Goal: Task Accomplishment & Management: Manage account settings

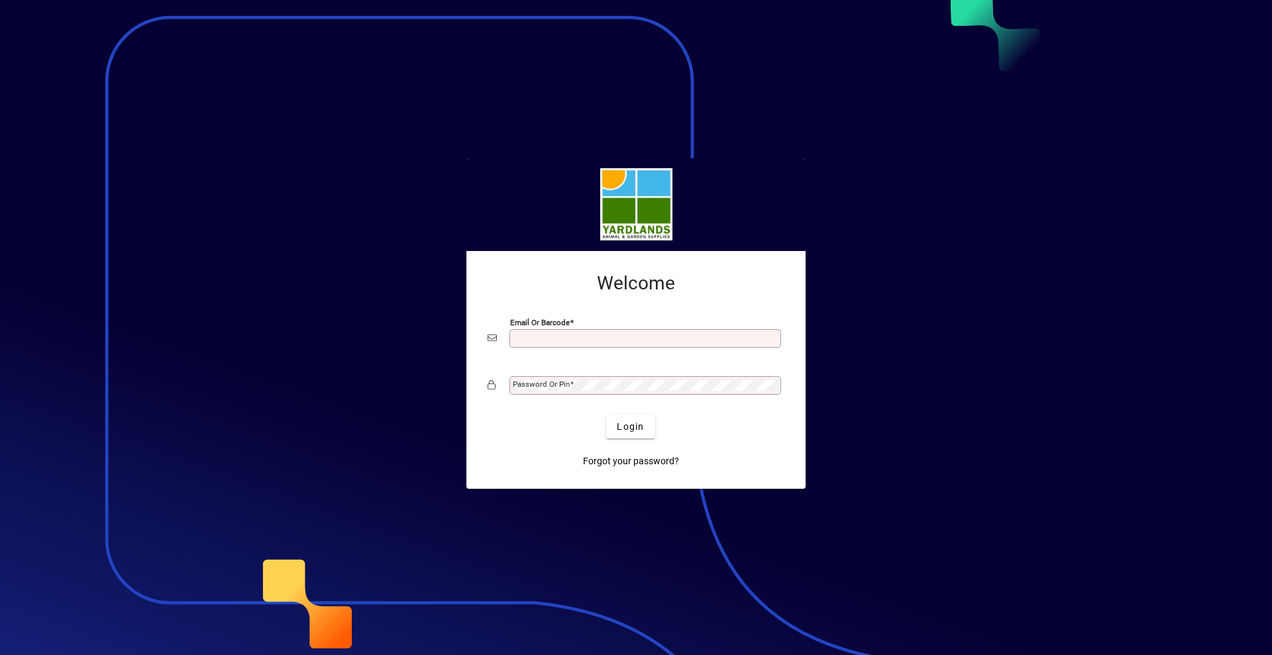
click at [890, 322] on div at bounding box center [636, 327] width 1272 height 655
click at [836, 386] on div at bounding box center [636, 327] width 1272 height 655
drag, startPoint x: 626, startPoint y: 338, endPoint x: 579, endPoint y: 341, distance: 46.5
click at [579, 341] on input "Email or Barcode" at bounding box center [647, 338] width 268 height 11
type input "**********"
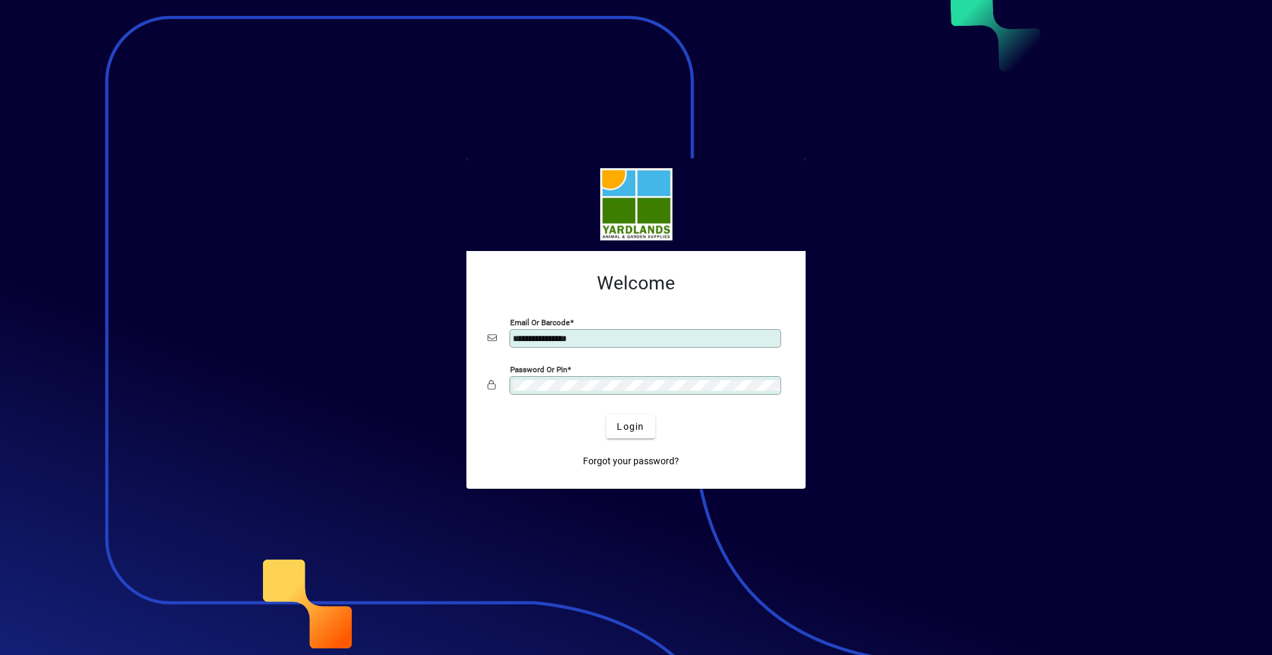
click at [606, 415] on button "Login" at bounding box center [630, 427] width 48 height 24
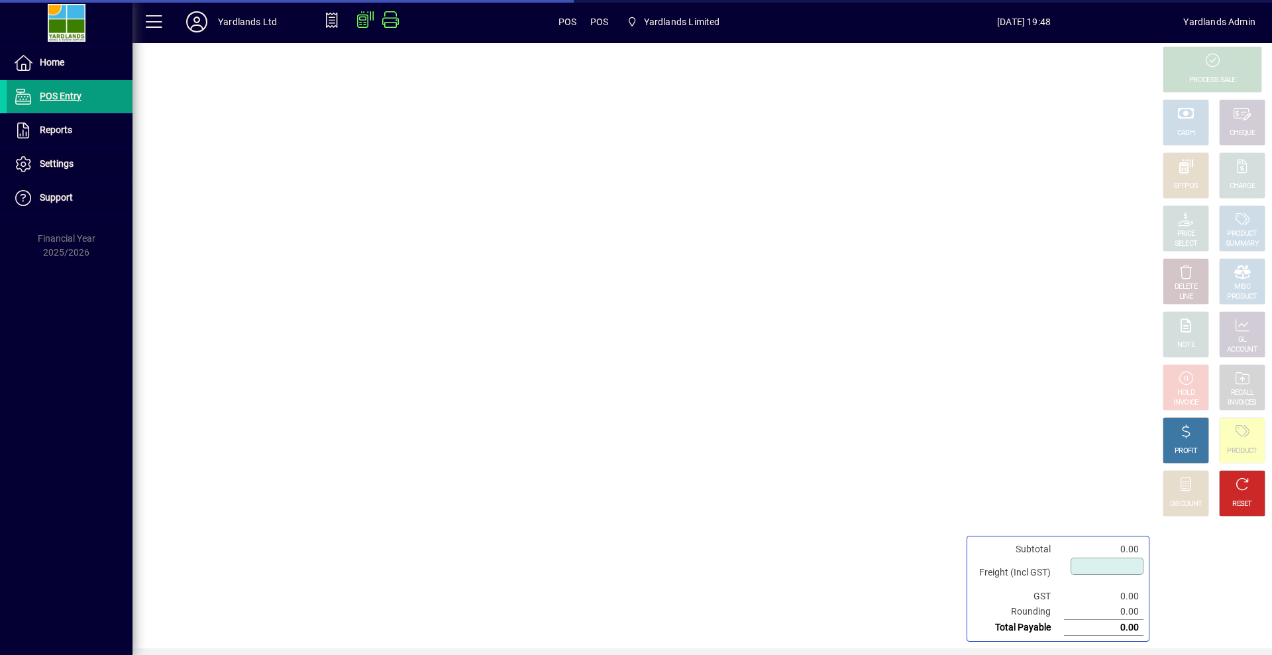
type input "****"
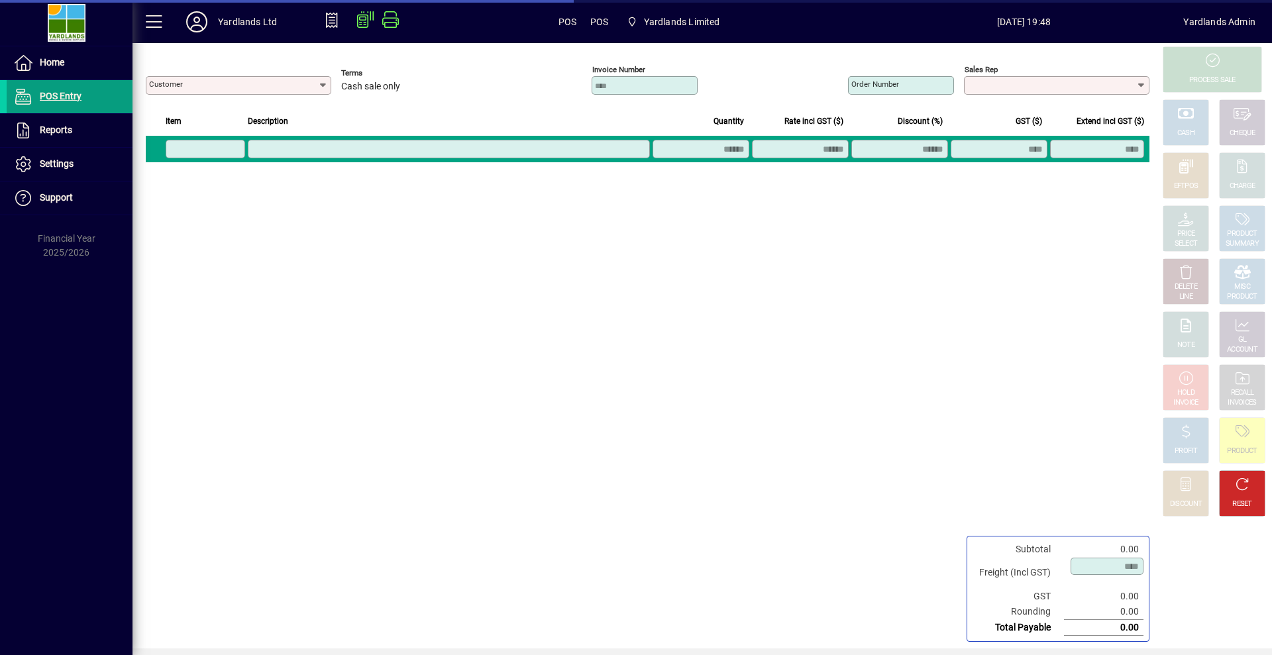
type input "**********"
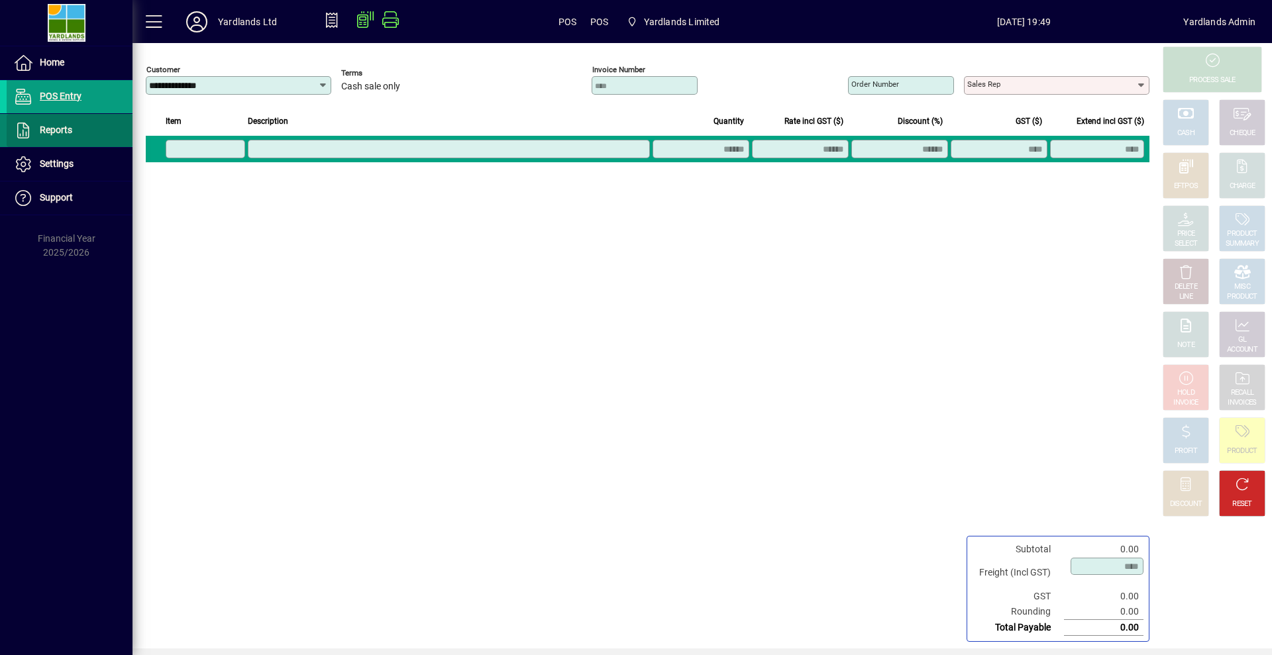
click at [61, 134] on span "Reports" at bounding box center [56, 130] width 32 height 11
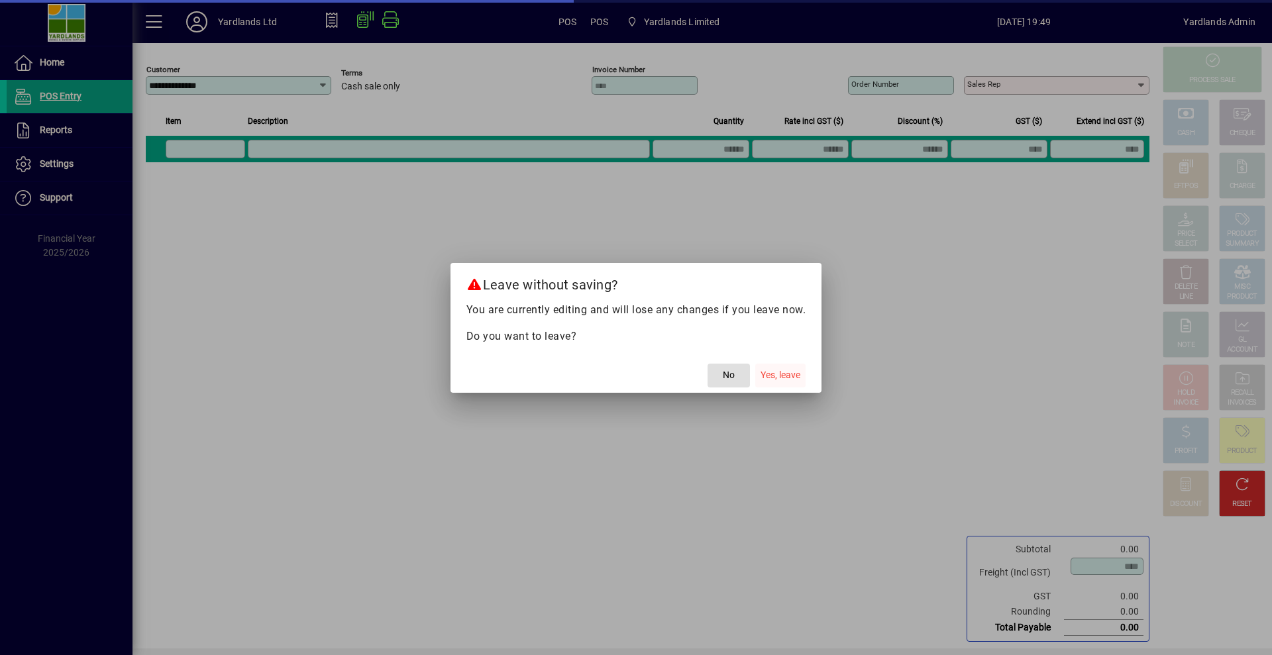
click at [790, 372] on span "Yes, leave" at bounding box center [781, 375] width 40 height 14
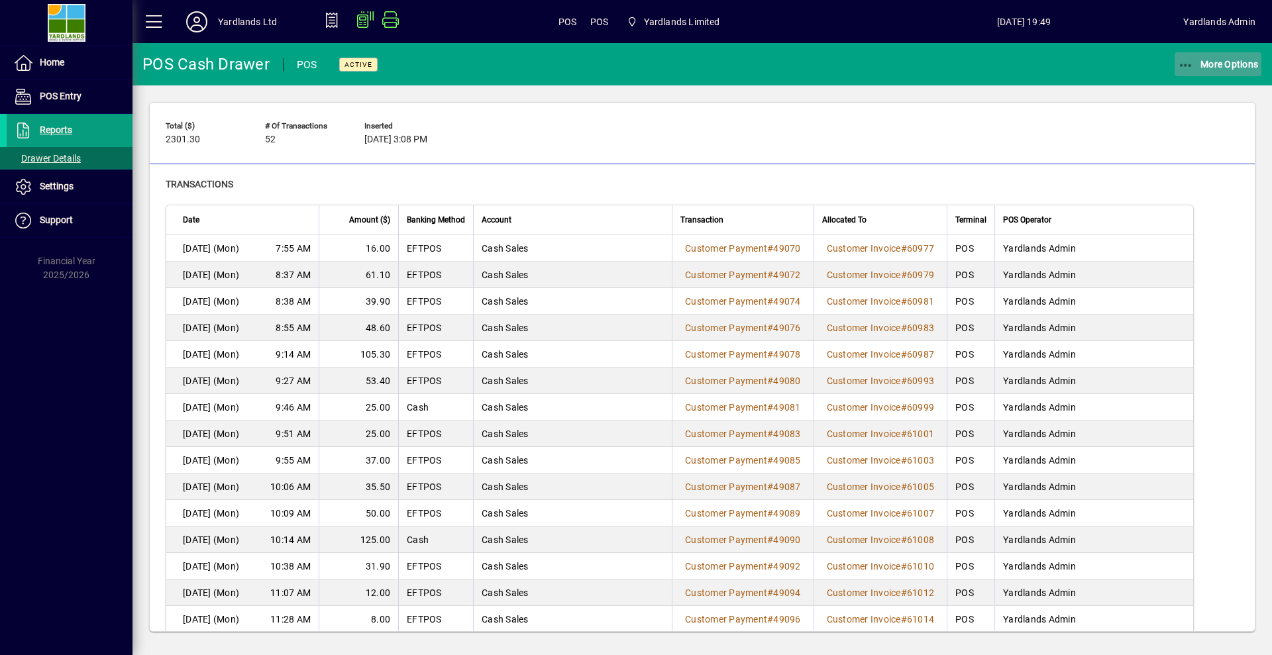
click at [1182, 62] on icon "button" at bounding box center [1186, 65] width 17 height 13
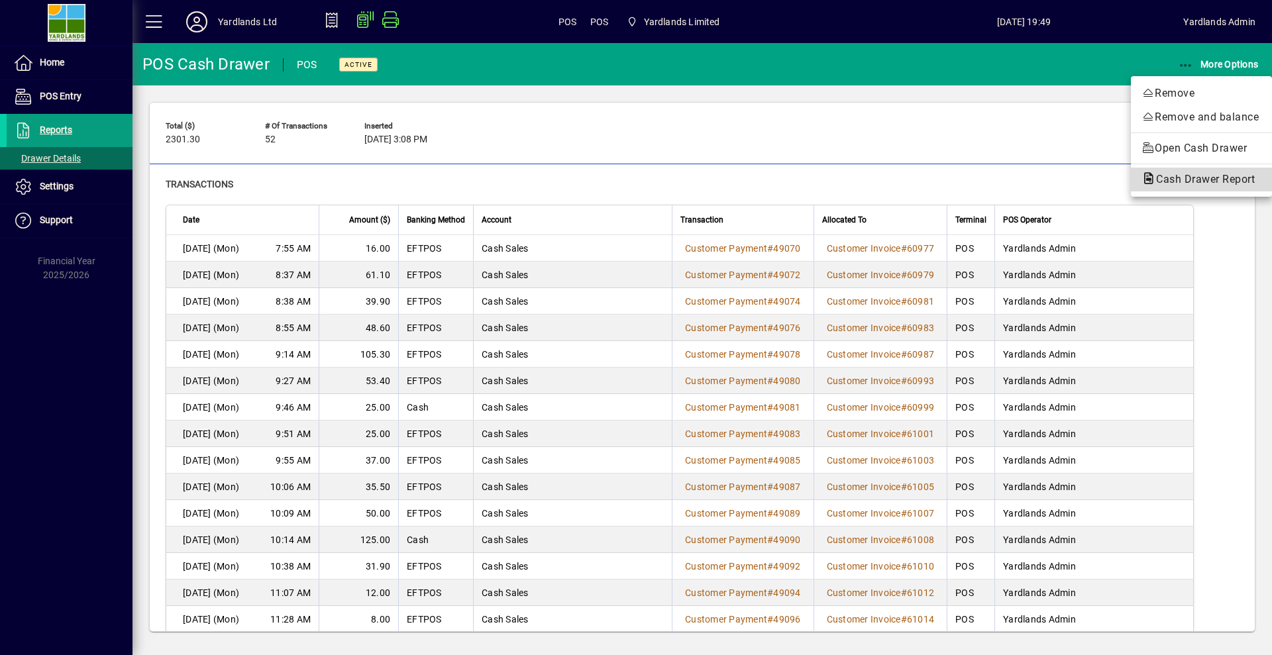
click at [1182, 184] on span "Cash Drawer Report" at bounding box center [1202, 179] width 120 height 13
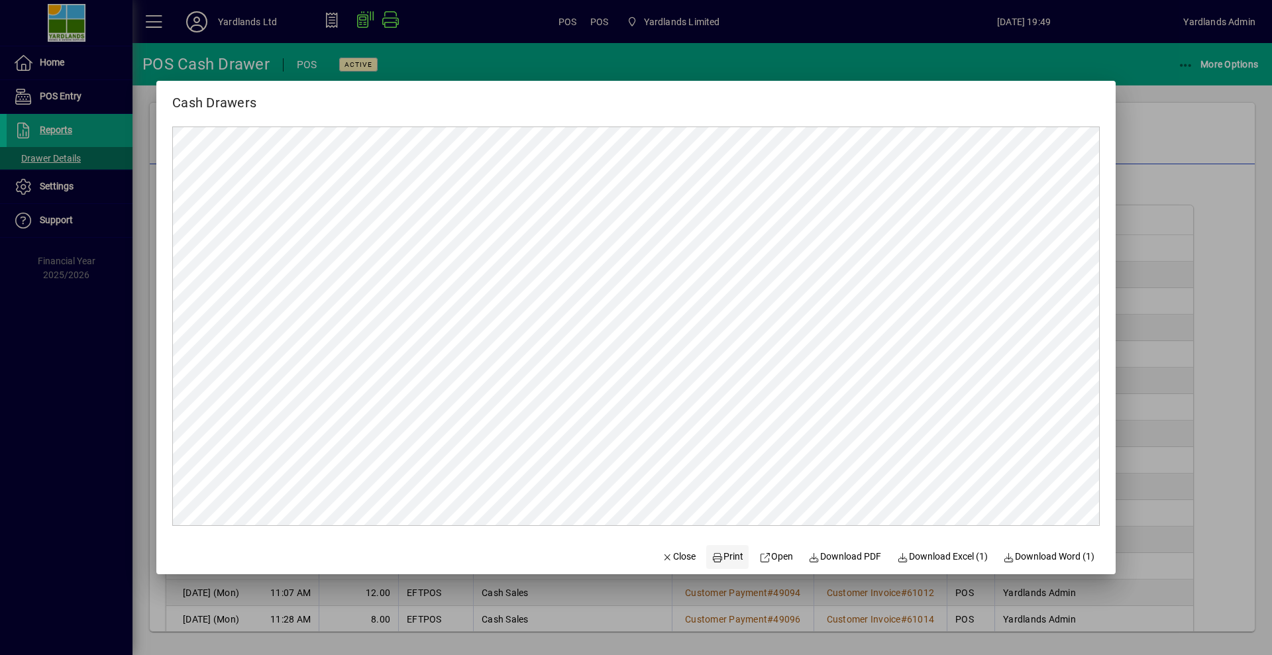
click at [723, 561] on span "Print" at bounding box center [728, 557] width 32 height 14
click at [1209, 192] on div at bounding box center [636, 327] width 1272 height 655
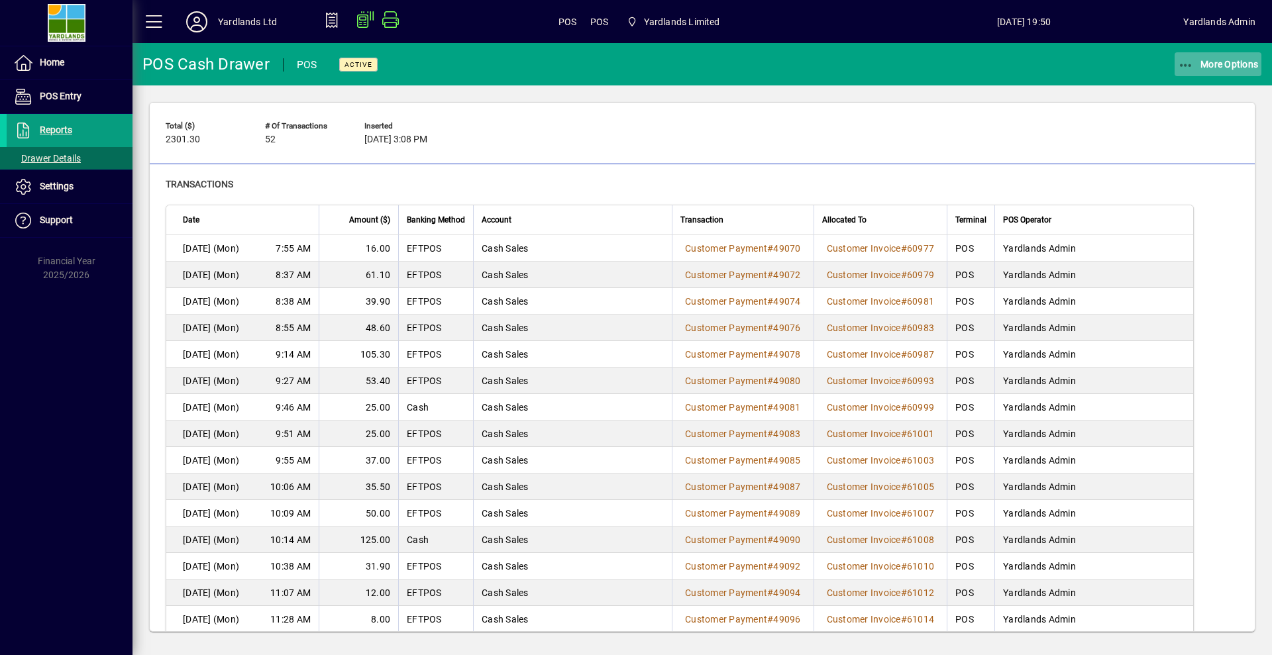
click at [1188, 60] on icon "button" at bounding box center [1186, 65] width 17 height 13
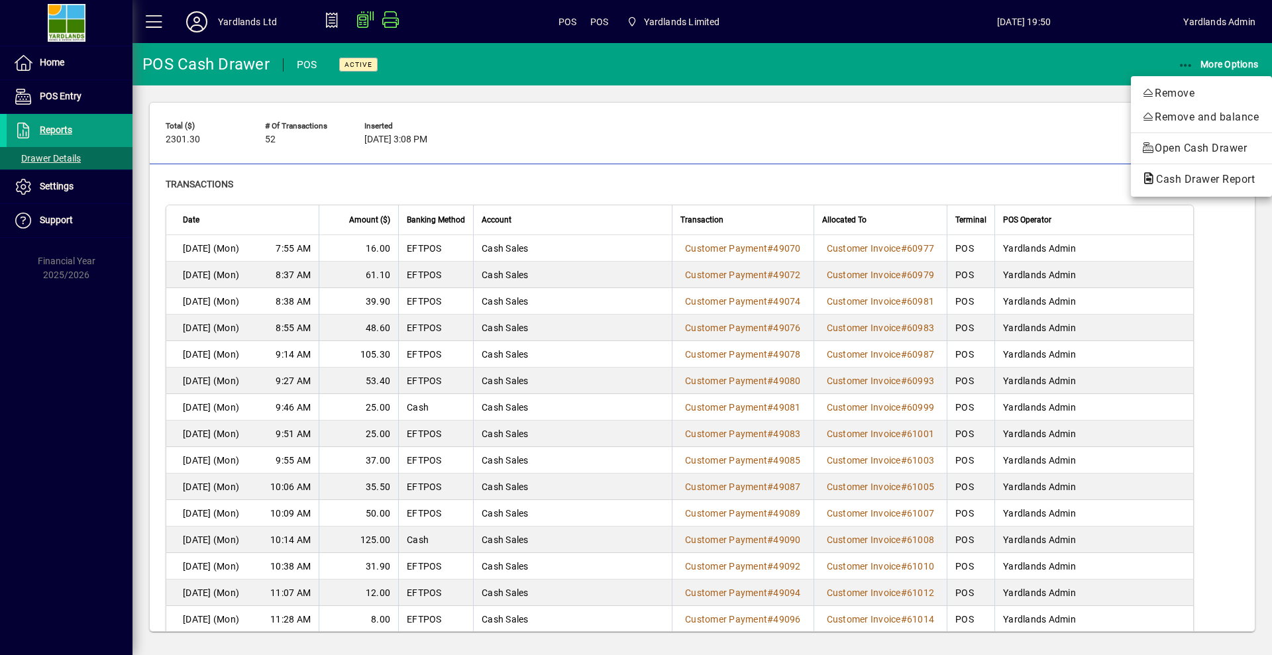
click at [1190, 185] on span "Cash Drawer Report" at bounding box center [1202, 179] width 120 height 13
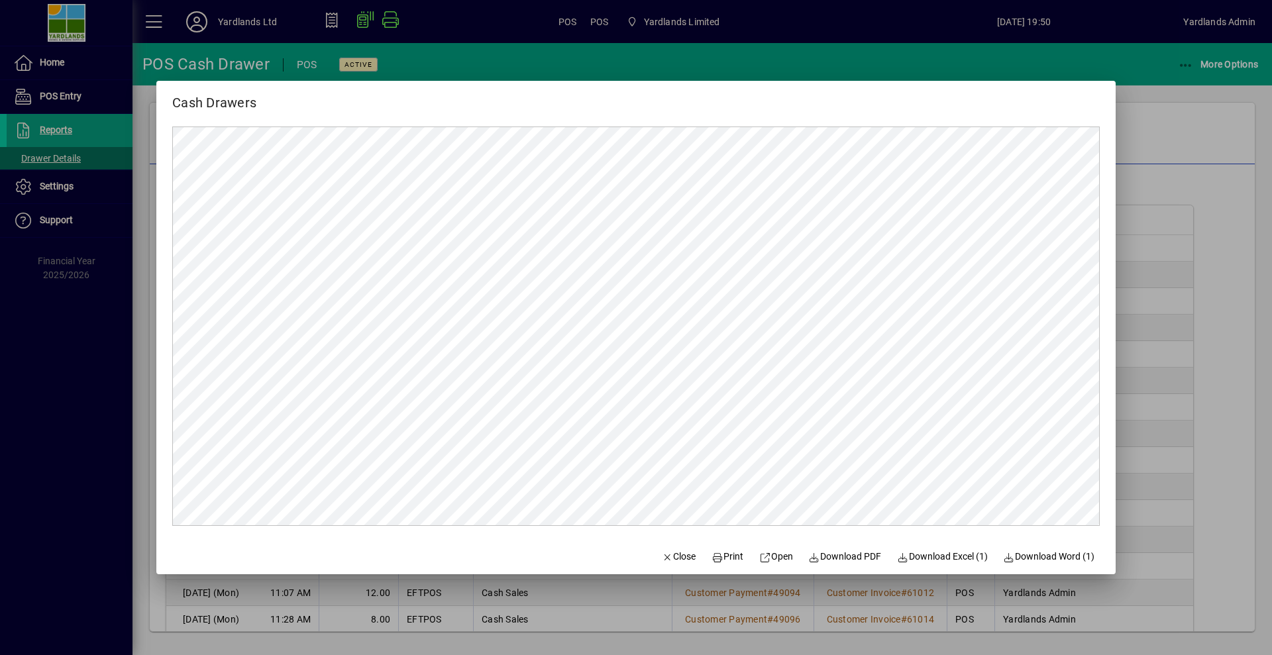
drag, startPoint x: 1188, startPoint y: 137, endPoint x: 1192, endPoint y: 103, distance: 34.7
click at [1189, 138] on div at bounding box center [636, 327] width 1272 height 655
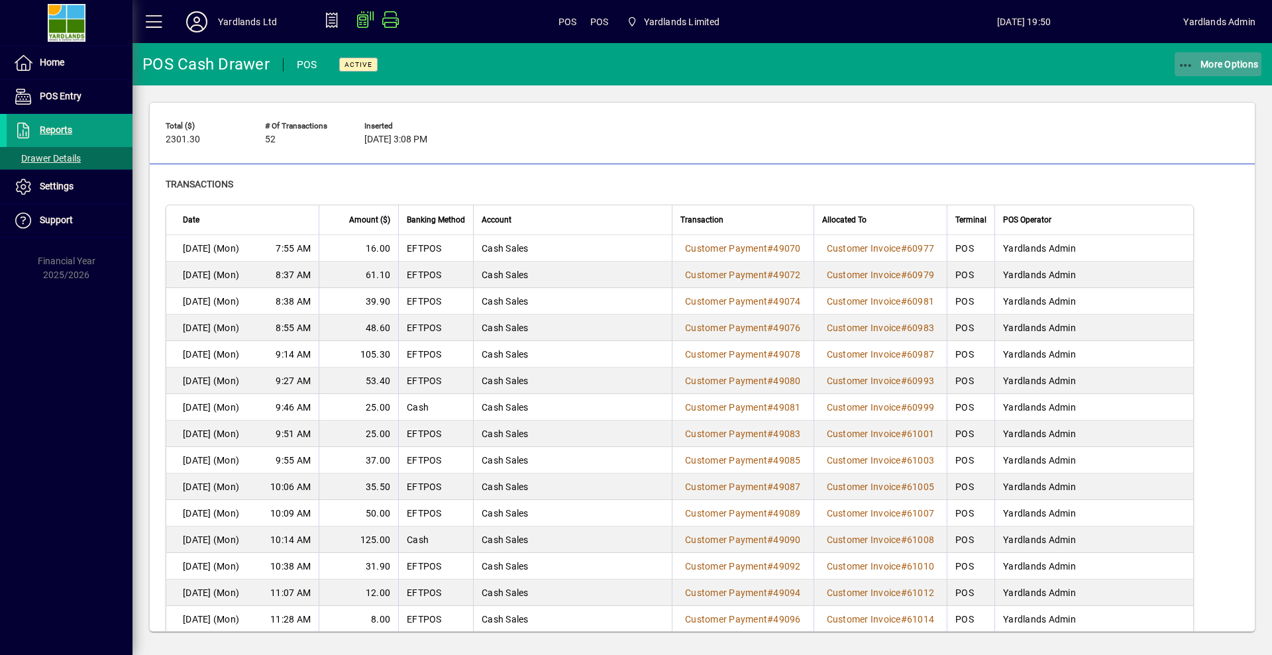
click at [1187, 63] on icon "button" at bounding box center [1186, 65] width 17 height 13
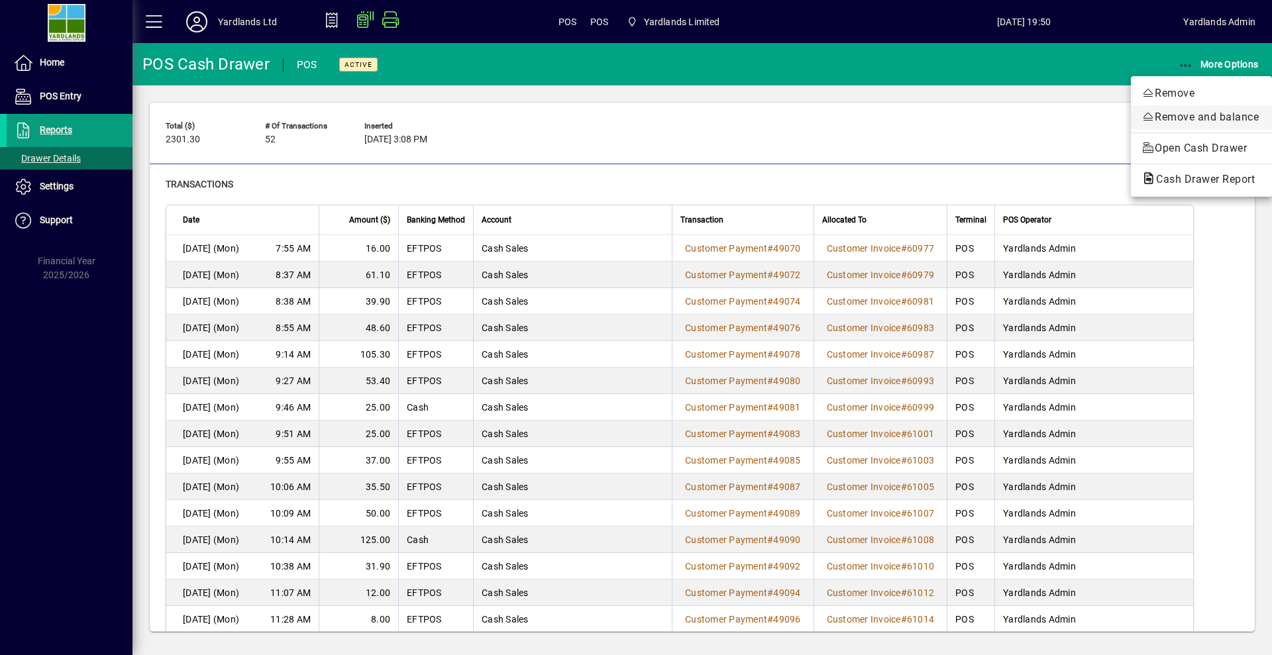
click at [1193, 122] on span "Remove and balance" at bounding box center [1202, 117] width 120 height 16
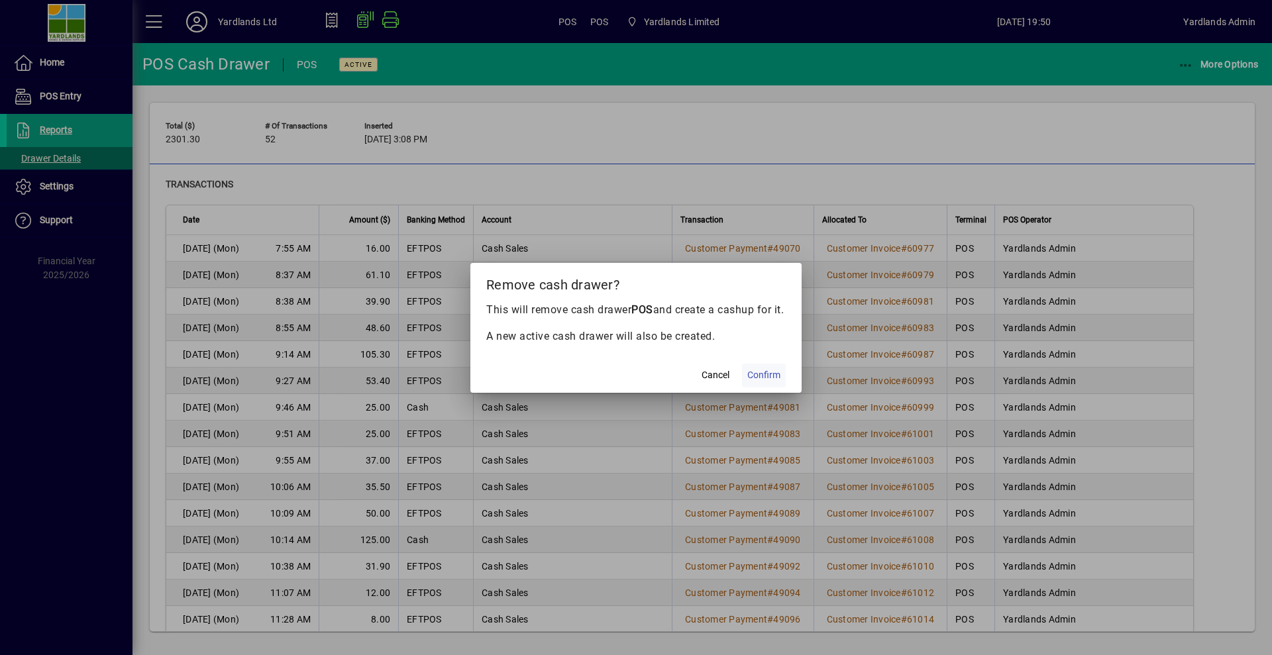
click at [765, 390] on span at bounding box center [764, 376] width 44 height 32
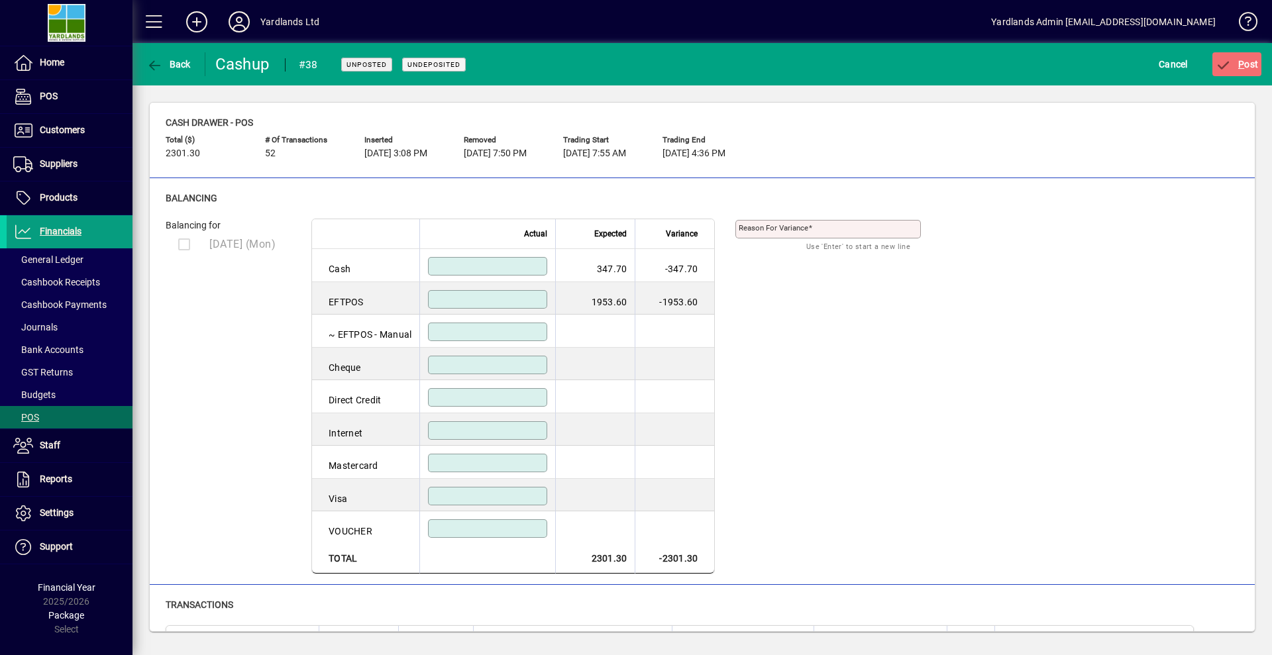
click at [495, 271] on input at bounding box center [488, 266] width 115 height 11
type input "******"
click at [498, 300] on input at bounding box center [488, 299] width 115 height 11
type input "*******"
click at [1251, 64] on span "P ost" at bounding box center [1237, 64] width 43 height 11
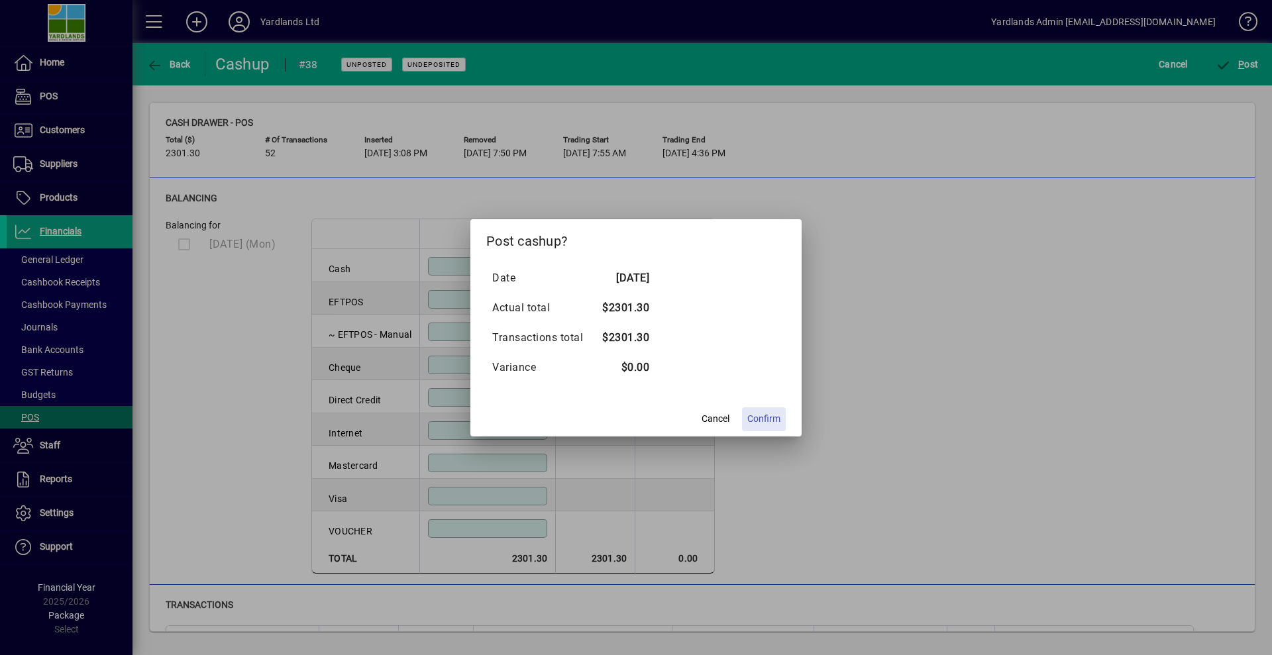
click at [763, 421] on span "Confirm" at bounding box center [764, 419] width 33 height 14
